Goal: Task Accomplishment & Management: Manage account settings

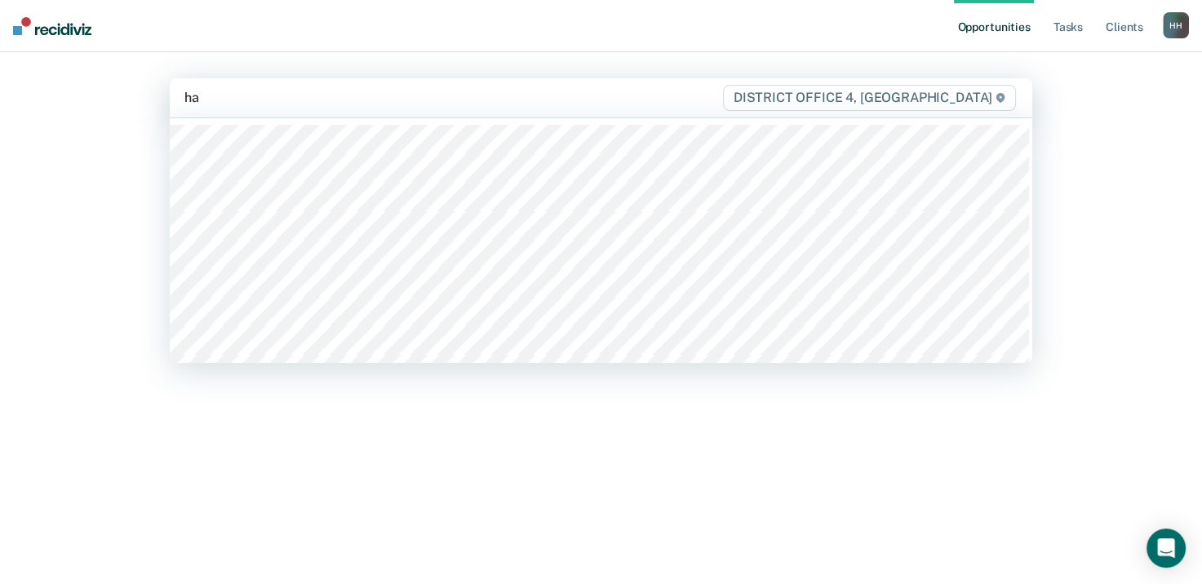
type input "ham"
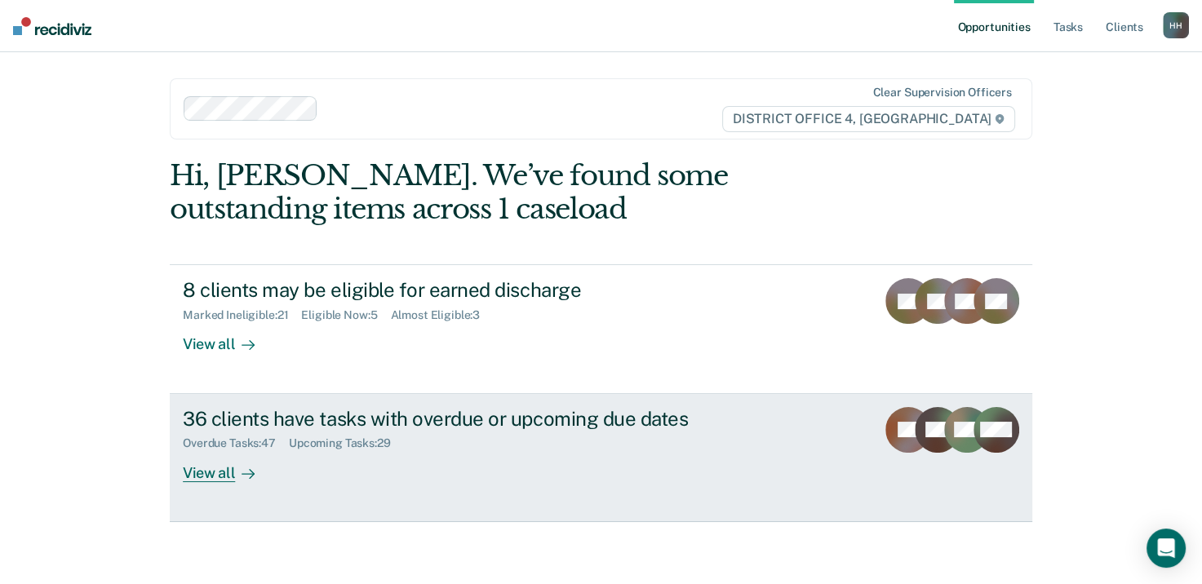
scroll to position [2, 0]
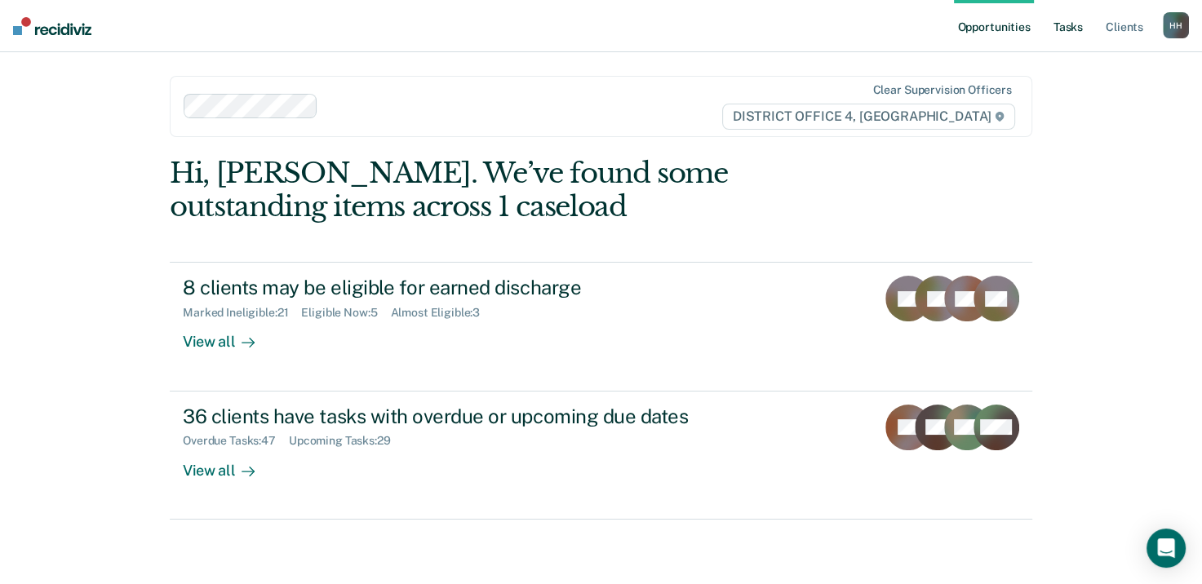
click at [1062, 22] on link "Tasks" at bounding box center [1068, 26] width 36 height 52
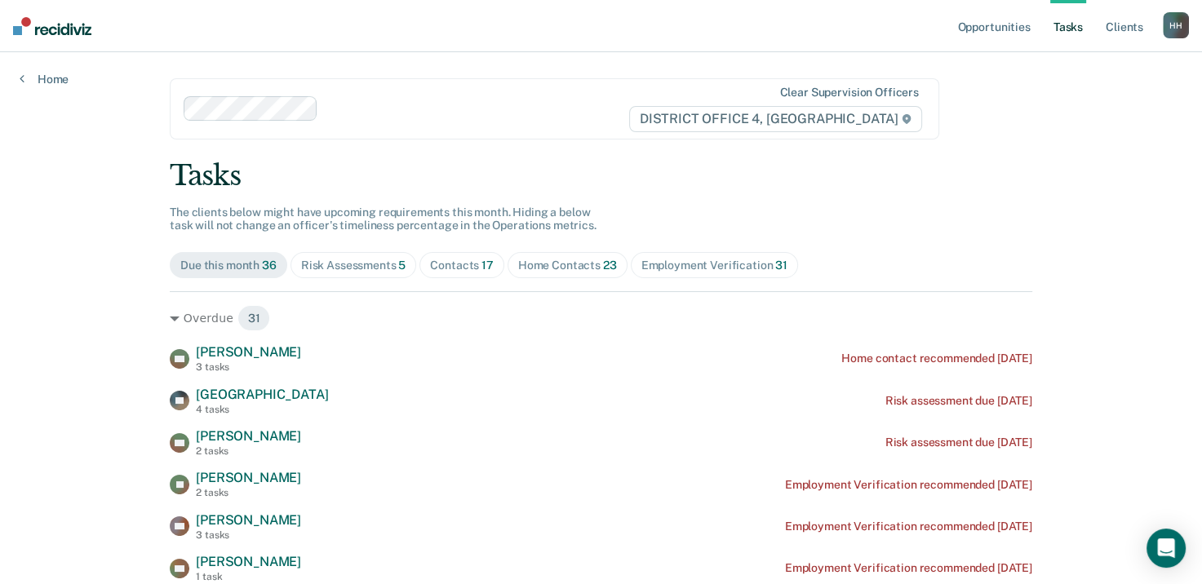
click at [369, 268] on div "Risk Assessments 5" at bounding box center [353, 266] width 105 height 14
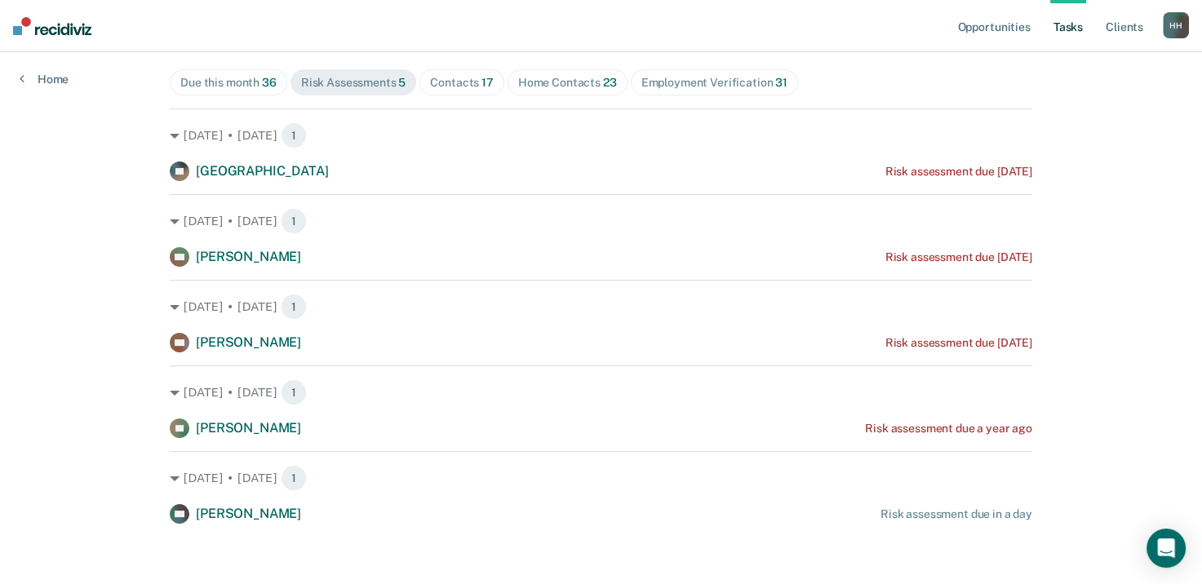
scroll to position [187, 0]
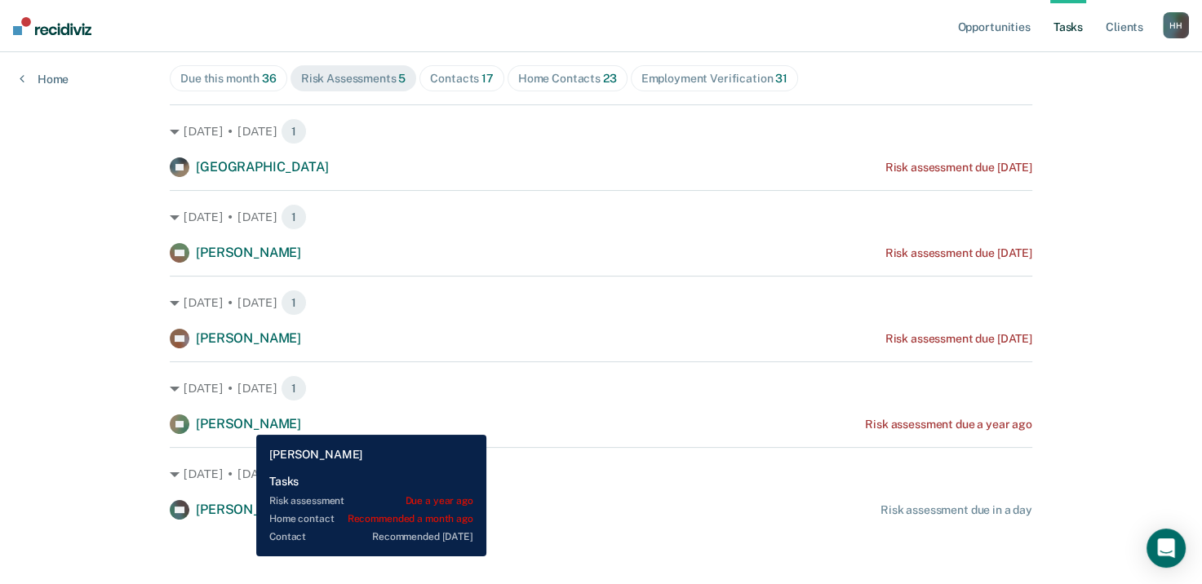
click at [243, 423] on span "[PERSON_NAME]" at bounding box center [248, 423] width 105 height 15
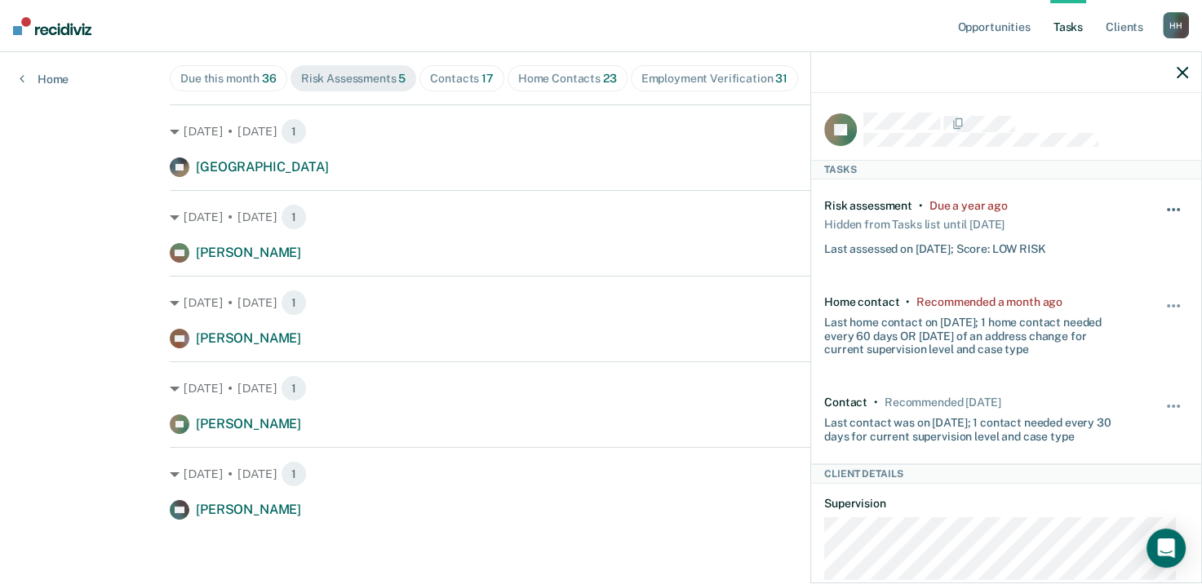
click at [1160, 213] on button "button" at bounding box center [1174, 218] width 28 height 26
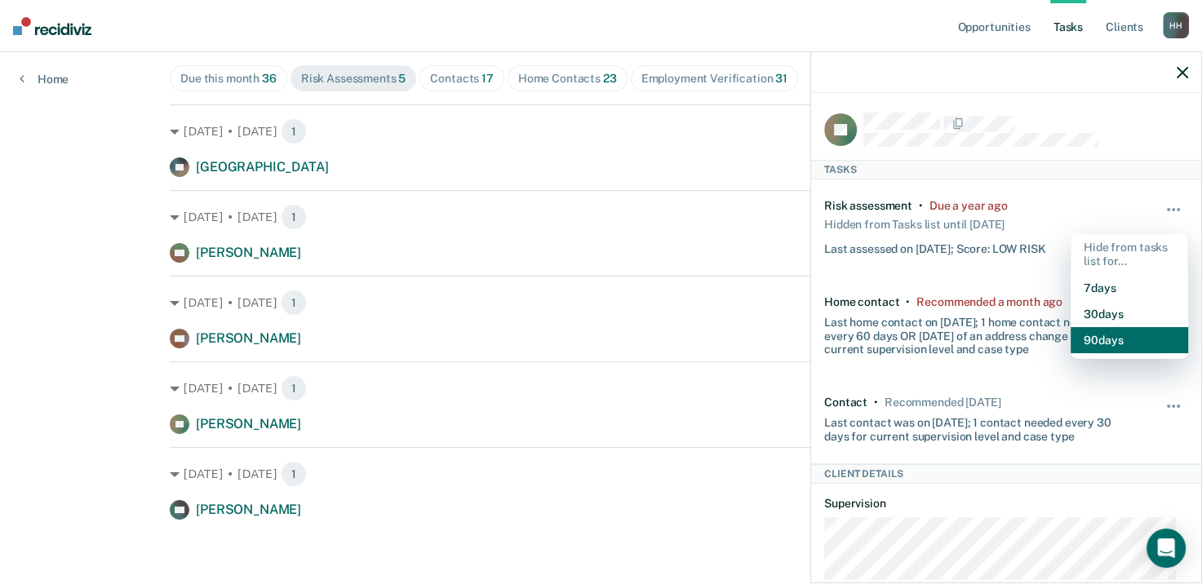
click at [1097, 346] on button "90 days" at bounding box center [1128, 340] width 117 height 26
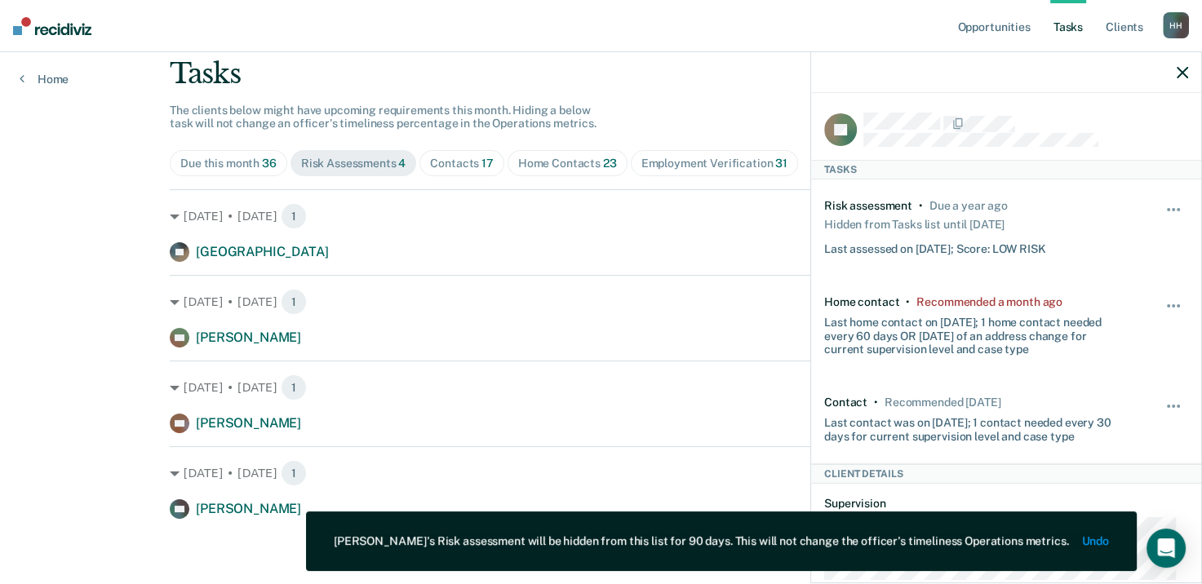
scroll to position [101, 0]
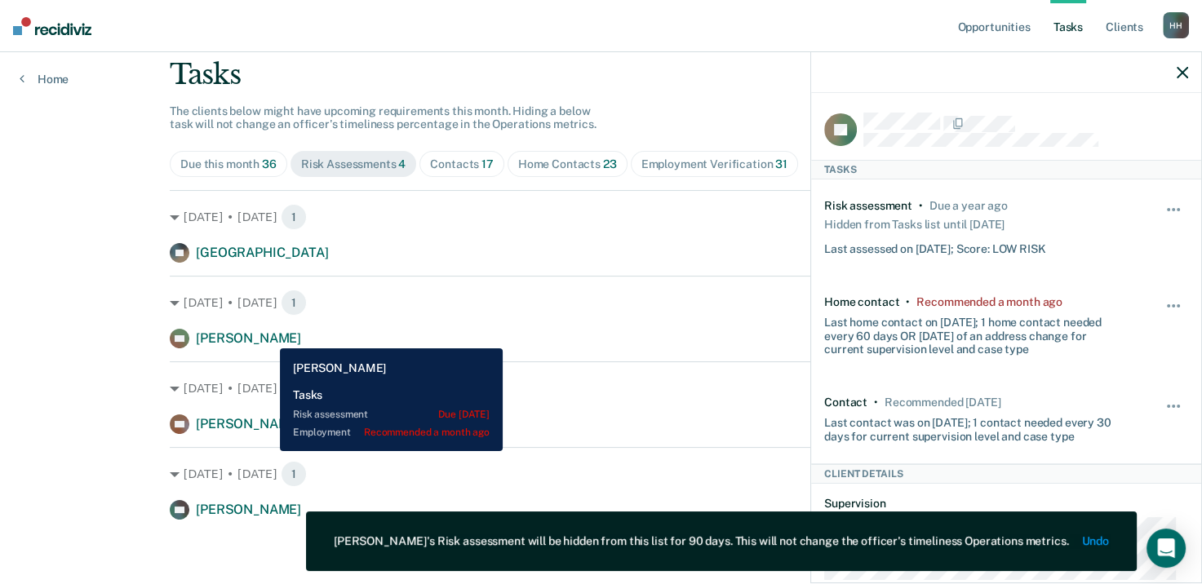
click at [268, 336] on span "[PERSON_NAME]" at bounding box center [248, 337] width 105 height 15
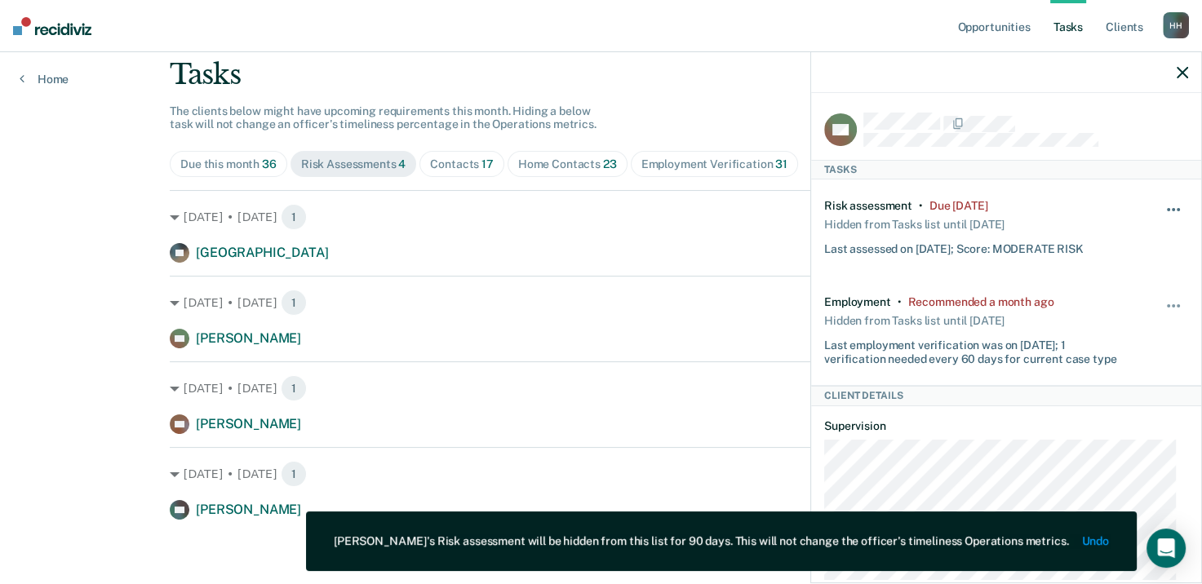
click at [1171, 209] on span "button" at bounding box center [1172, 209] width 3 height 3
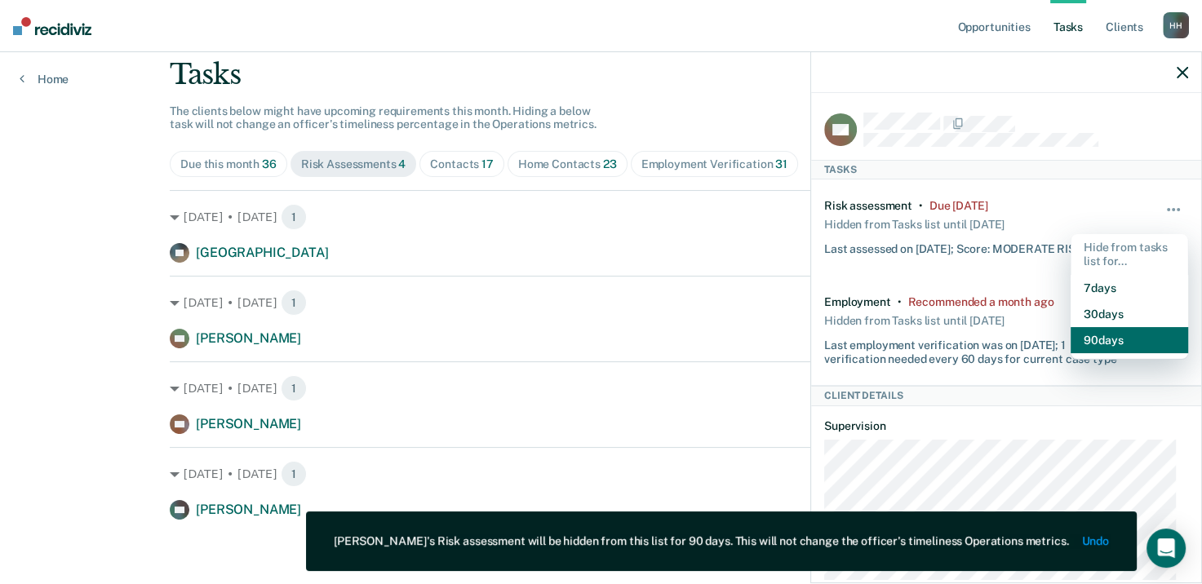
click at [1098, 336] on button "90 days" at bounding box center [1128, 340] width 117 height 26
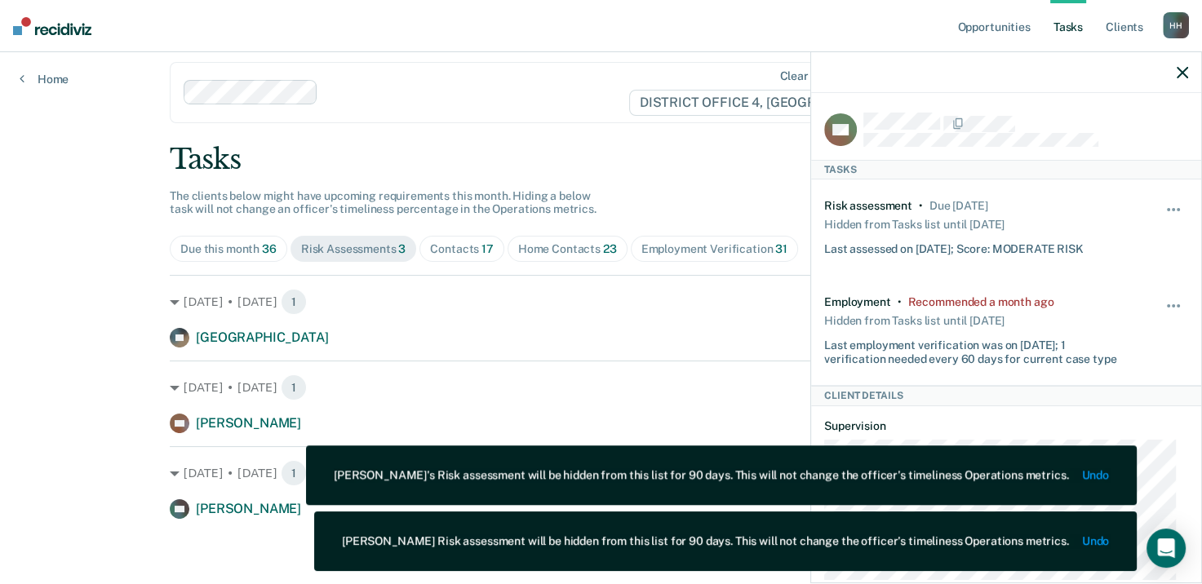
scroll to position [16, 0]
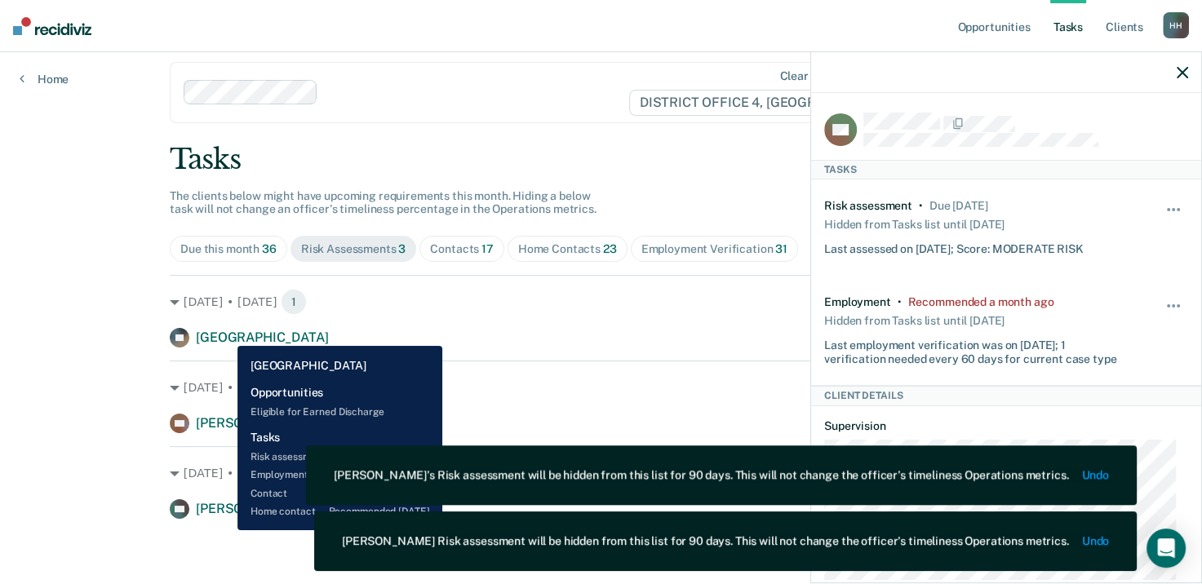
click at [224, 334] on span "[GEOGRAPHIC_DATA]" at bounding box center [262, 337] width 132 height 15
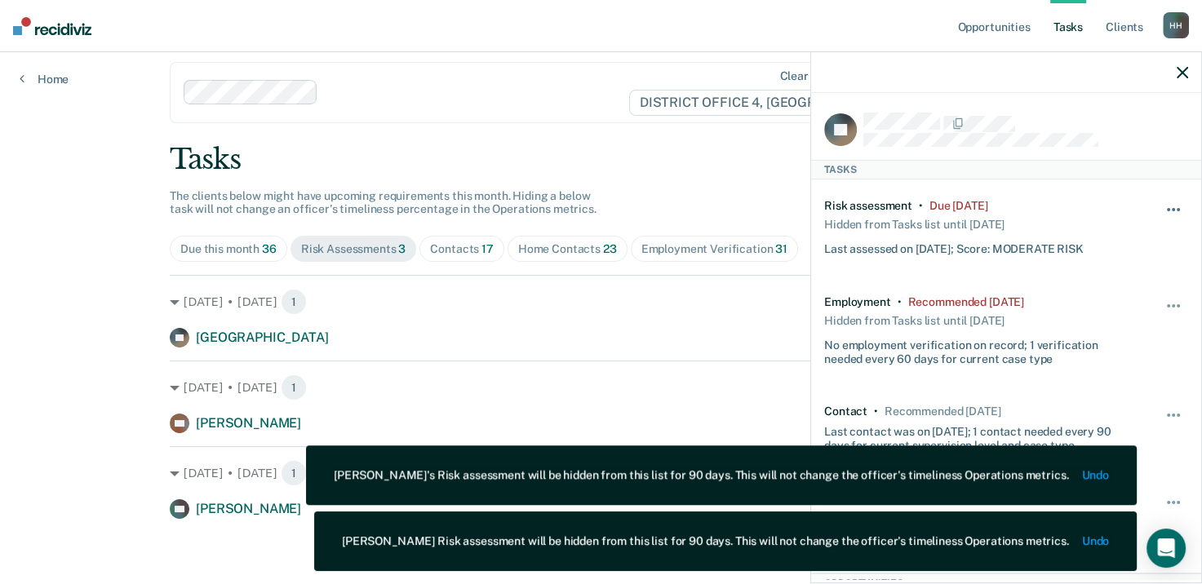
click at [1160, 206] on button "button" at bounding box center [1174, 218] width 28 height 26
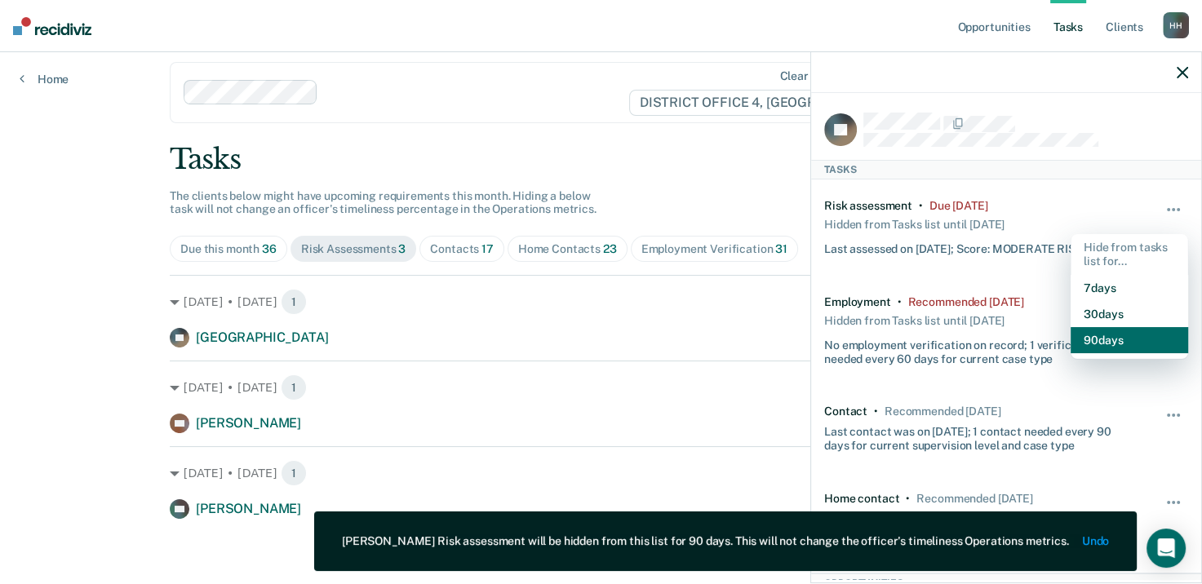
click at [1080, 339] on button "90 days" at bounding box center [1128, 340] width 117 height 26
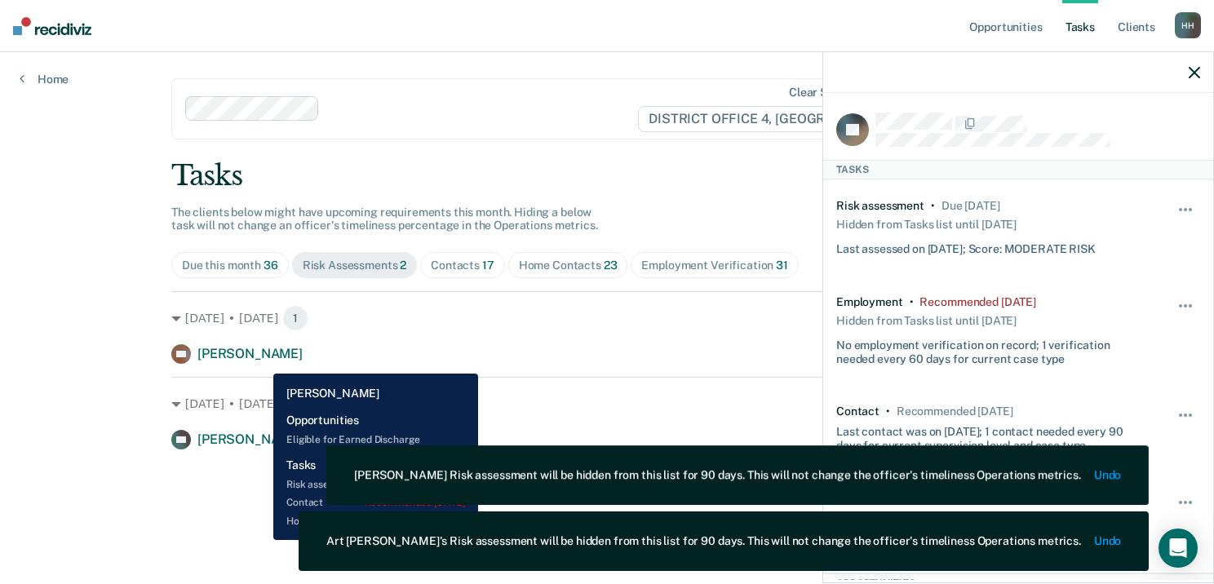
click at [259, 363] on div "DC [PERSON_NAME]" at bounding box center [236, 354] width 131 height 20
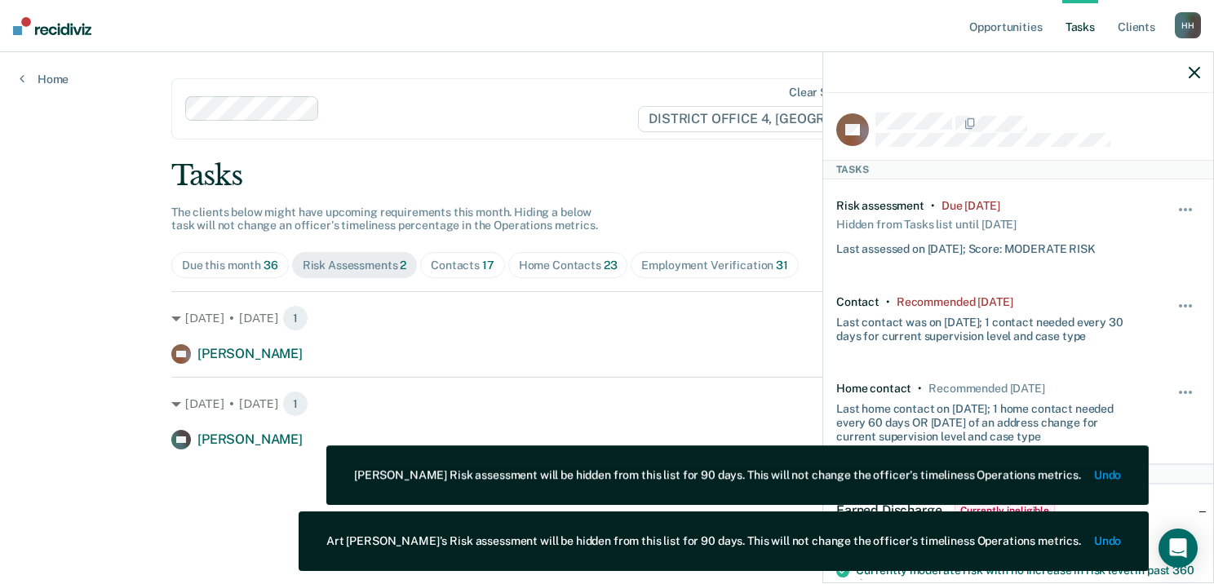
click at [1172, 200] on div "Hide from tasks list for... 7 days 30 days 90 days" at bounding box center [1186, 227] width 28 height 57
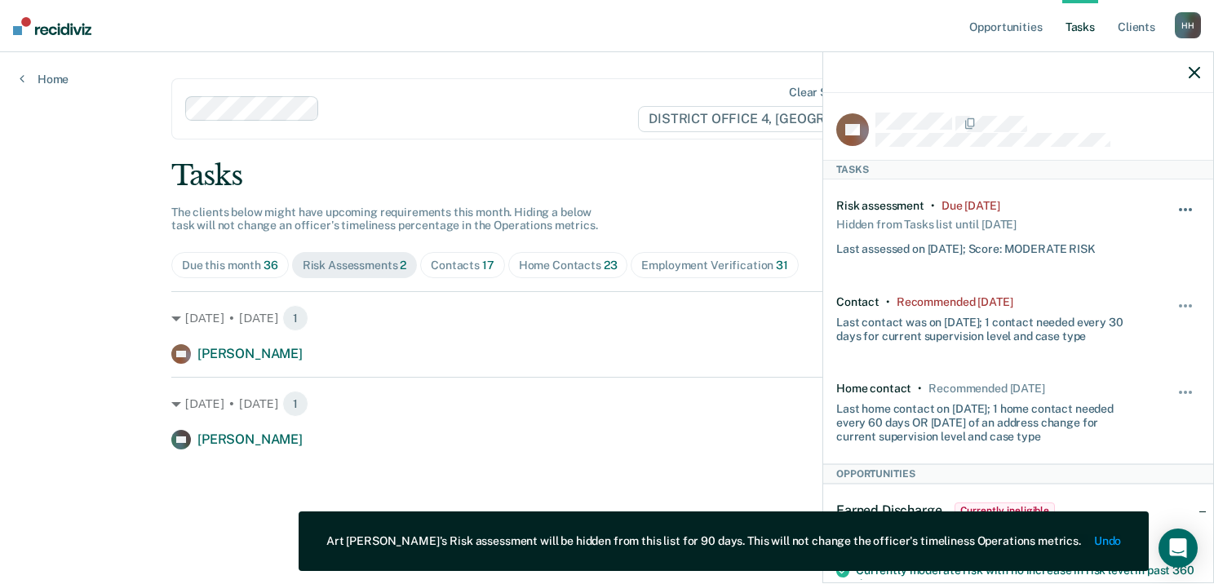
click at [1172, 210] on button "button" at bounding box center [1186, 218] width 28 height 26
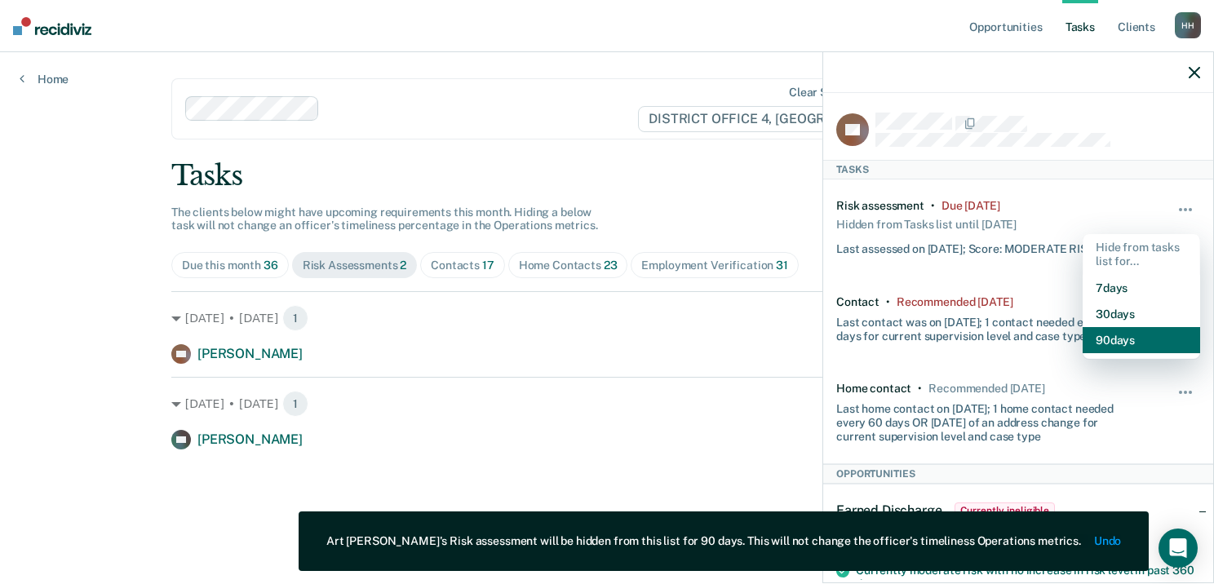
click at [1093, 343] on button "90 days" at bounding box center [1141, 340] width 117 height 26
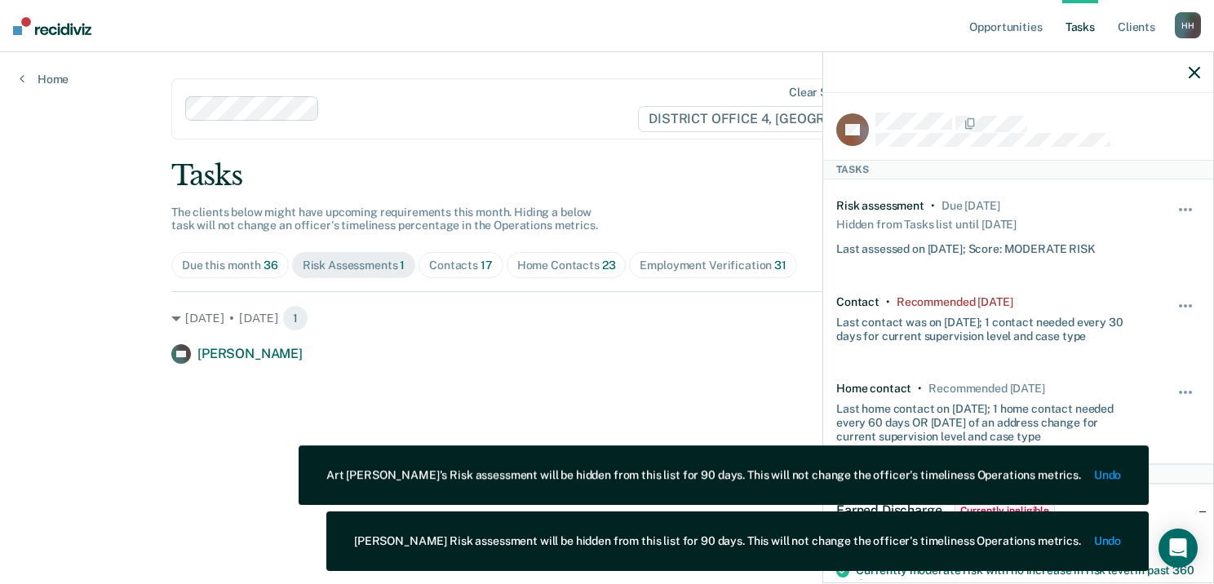
click at [189, 434] on main "Clear supervision officers DISTRICT OFFICE 4, BOISE Tasks The clients below mig…" at bounding box center [607, 298] width 910 height 493
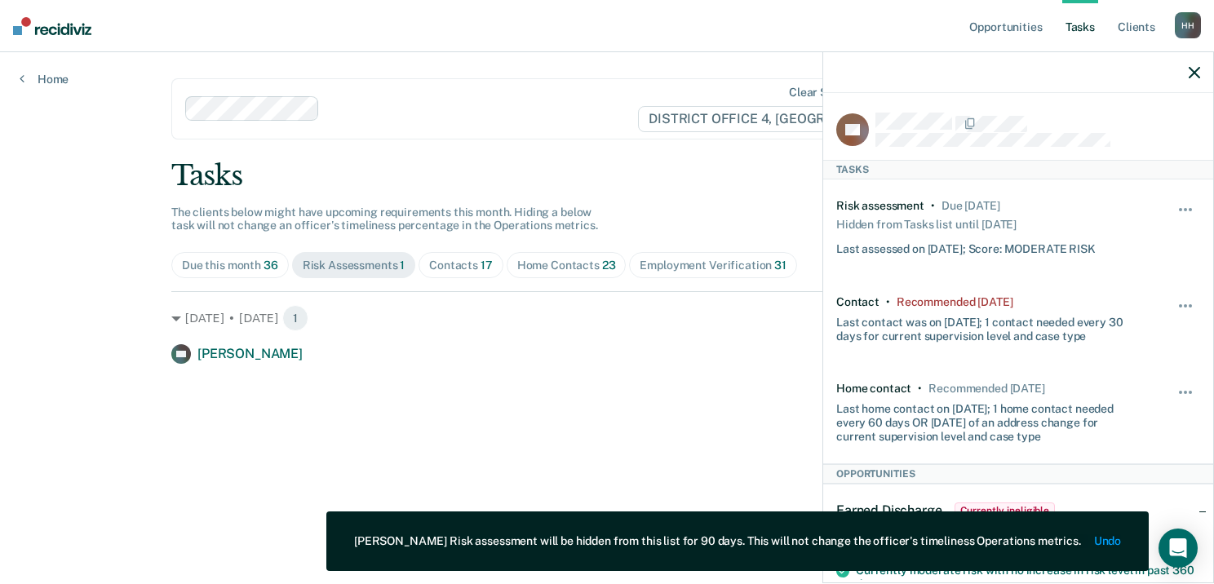
click at [1194, 79] on div at bounding box center [1018, 72] width 390 height 41
click at [1193, 72] on icon "button" at bounding box center [1194, 72] width 11 height 11
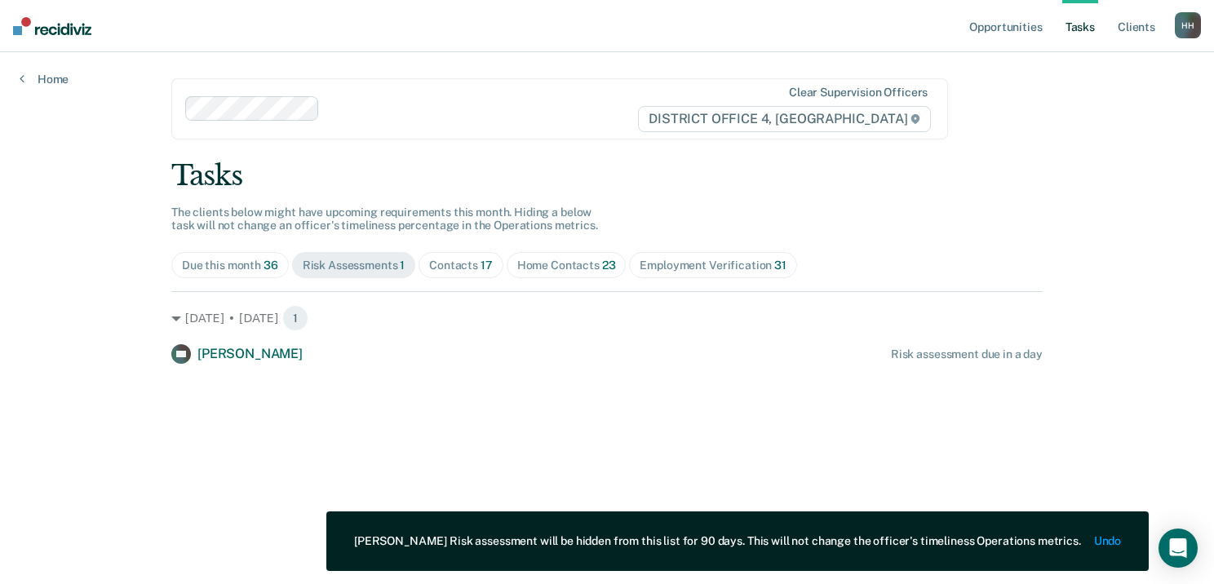
click at [442, 263] on div "Contacts 17" at bounding box center [461, 266] width 64 height 14
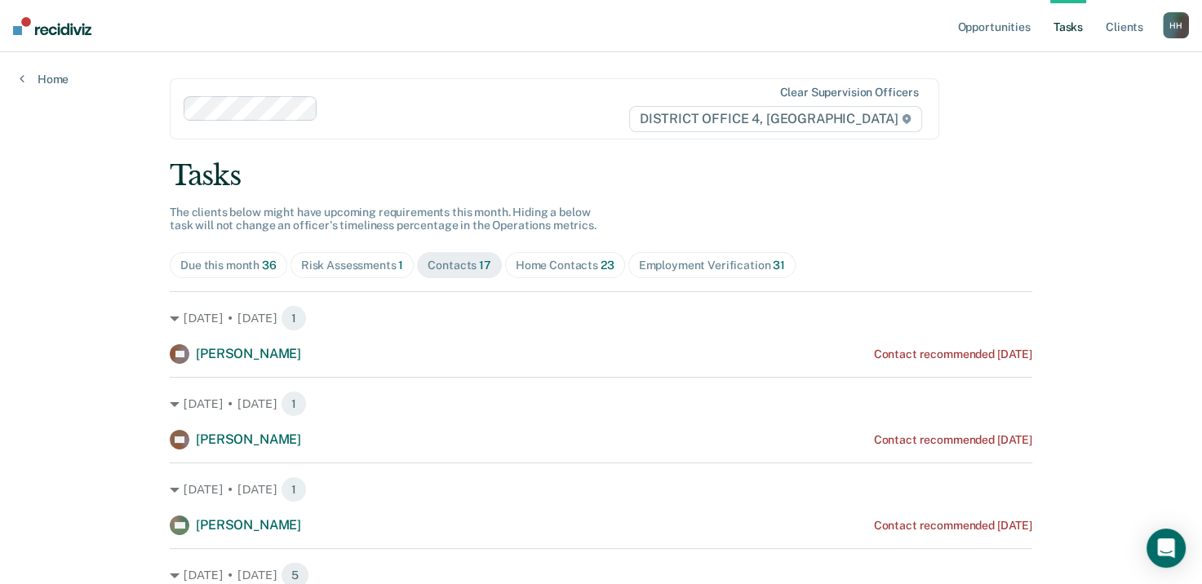
click at [557, 272] on span "Home Contacts 23" at bounding box center [565, 265] width 120 height 26
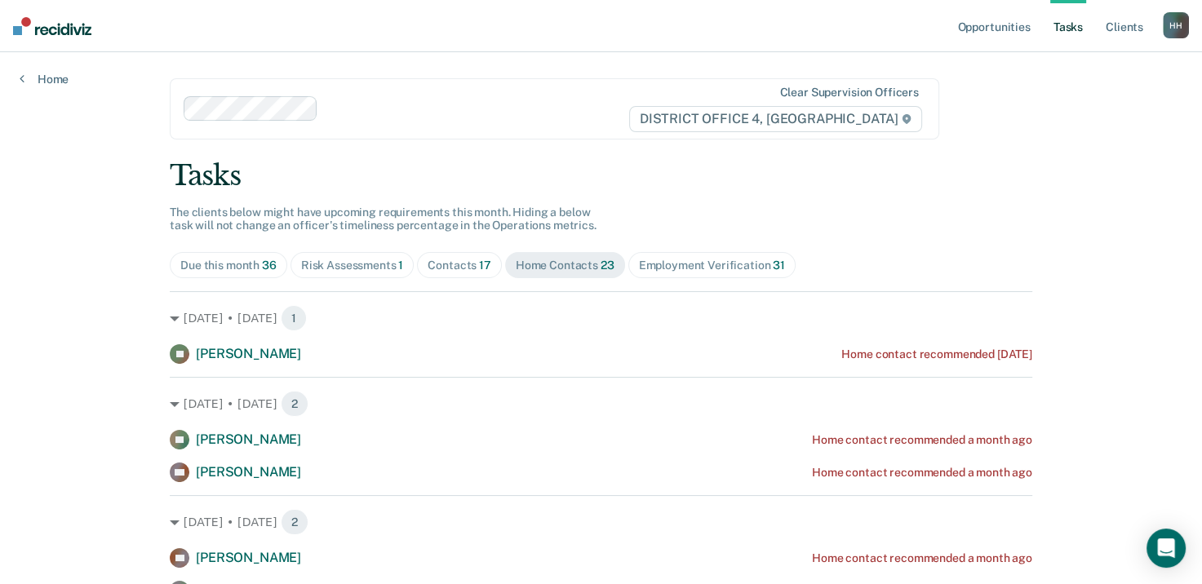
click at [659, 261] on div "Employment Verification 31" at bounding box center [712, 266] width 146 height 14
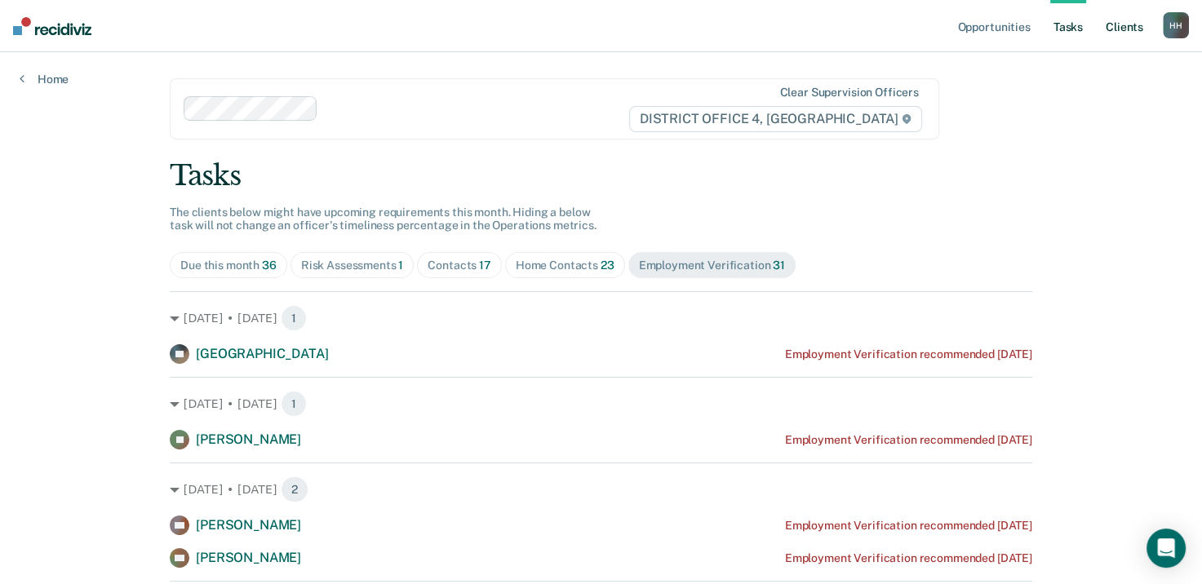
click at [1118, 31] on link "Client s" at bounding box center [1124, 26] width 44 height 52
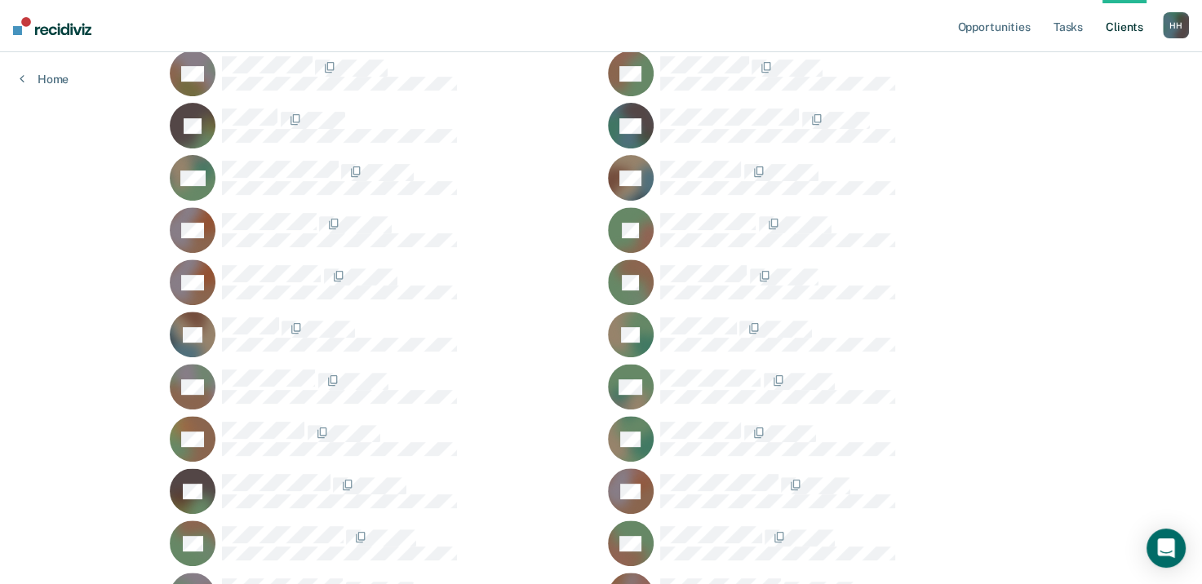
scroll to position [592, 0]
